Goal: Information Seeking & Learning: Learn about a topic

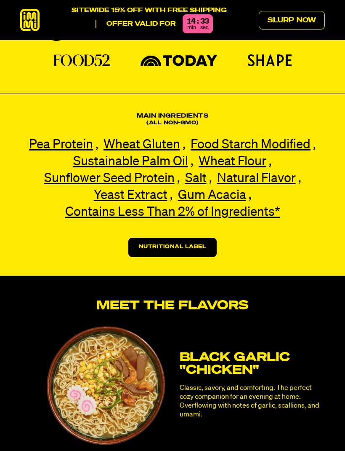
scroll to position [1581, 0]
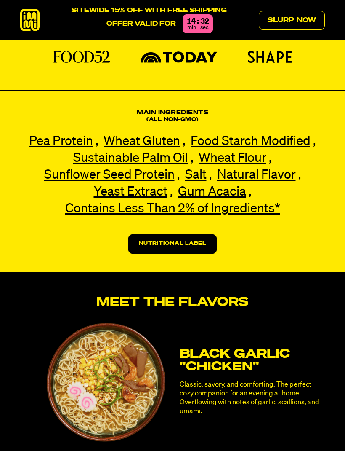
click at [208, 234] on link "Nutritional Label" at bounding box center [172, 243] width 89 height 19
click at [189, 234] on link "Nutritional Label" at bounding box center [172, 243] width 89 height 19
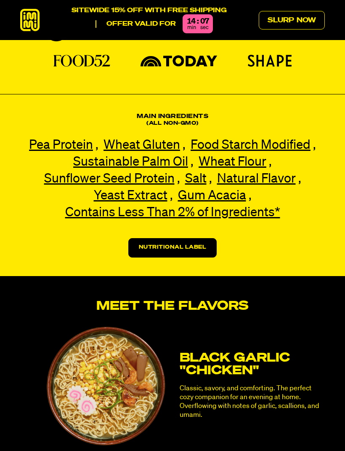
scroll to position [1575, 0]
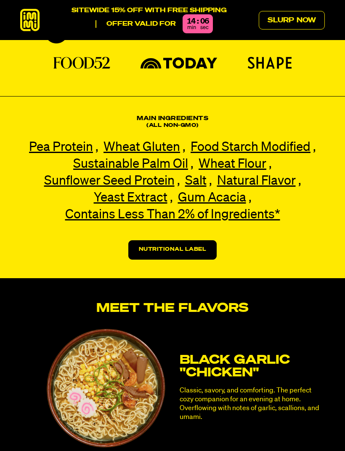
click at [201, 240] on link "Nutritional Label" at bounding box center [172, 249] width 89 height 19
click at [183, 240] on link "Nutritional Label" at bounding box center [172, 249] width 89 height 19
click at [236, 192] on span "Gum Acacia" at bounding box center [212, 198] width 68 height 13
click at [335, 156] on div "Main Ingredients (All non-gmo) Pea Protein Pea Protein Our premium pea protein,…" at bounding box center [172, 187] width 345 height 144
click at [195, 240] on link "Nutritional Label" at bounding box center [172, 249] width 89 height 19
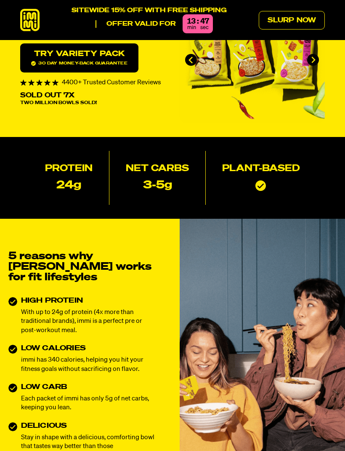
scroll to position [0, 0]
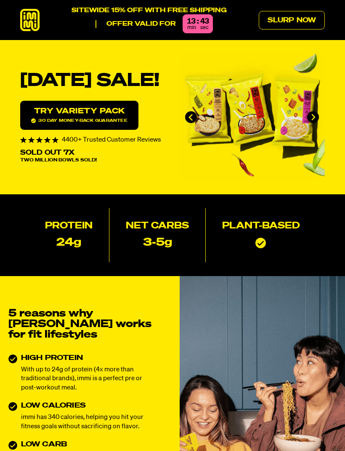
click at [303, 21] on link "Slurp Now" at bounding box center [292, 20] width 66 height 19
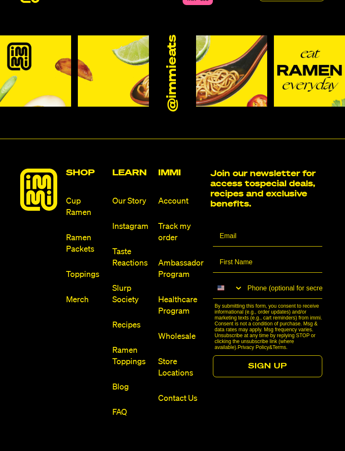
scroll to position [4146, 0]
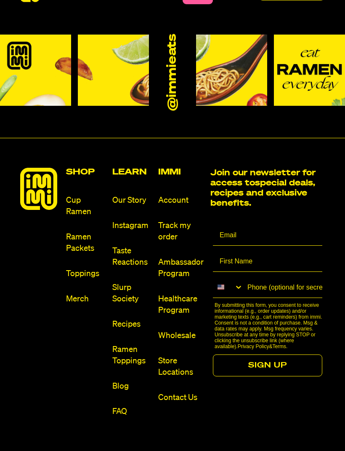
click at [83, 239] on link "Ramen Packets" at bounding box center [85, 242] width 39 height 23
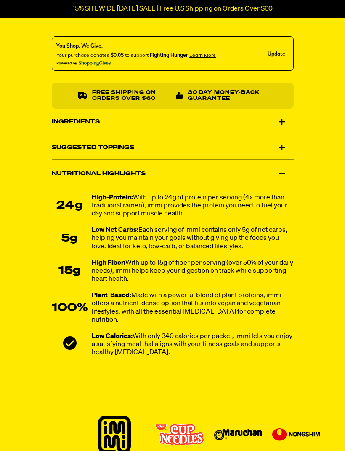
scroll to position [693, 0]
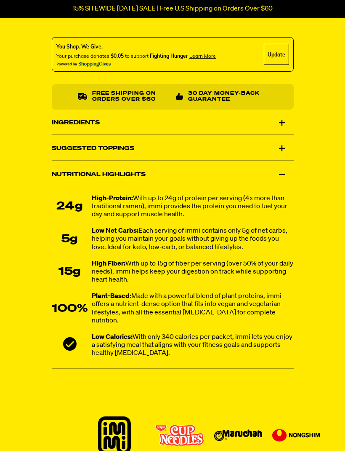
click at [284, 182] on div "Nutritional Highlights" at bounding box center [173, 175] width 242 height 24
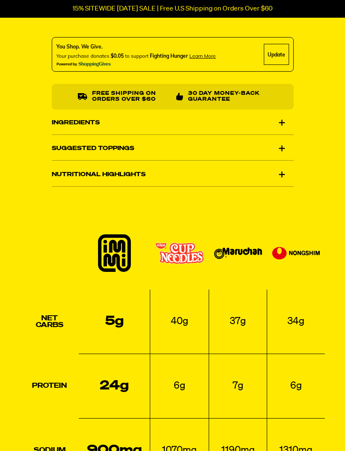
click at [281, 173] on div "Nutritional Highlights" at bounding box center [173, 175] width 242 height 24
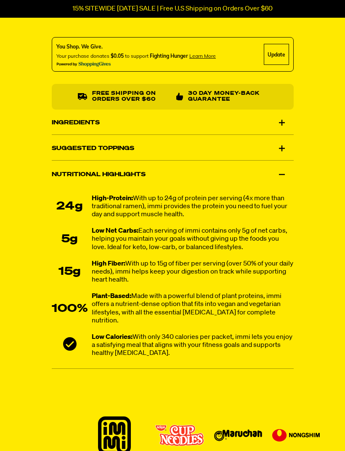
click at [284, 150] on div "Suggested Toppings" at bounding box center [173, 148] width 242 height 24
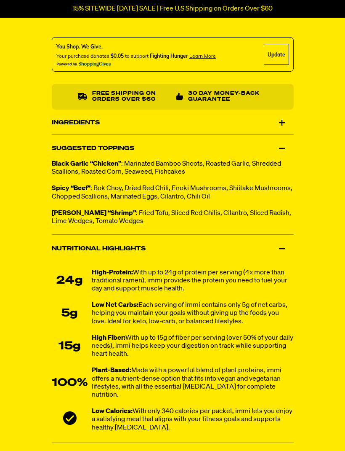
click at [284, 125] on div "Ingredients" at bounding box center [173, 123] width 242 height 24
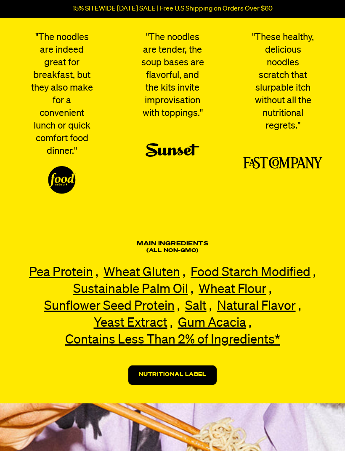
scroll to position [2275, 0]
click at [198, 365] on link "Nutritional Label" at bounding box center [172, 374] width 89 height 19
